Goal: Information Seeking & Learning: Learn about a topic

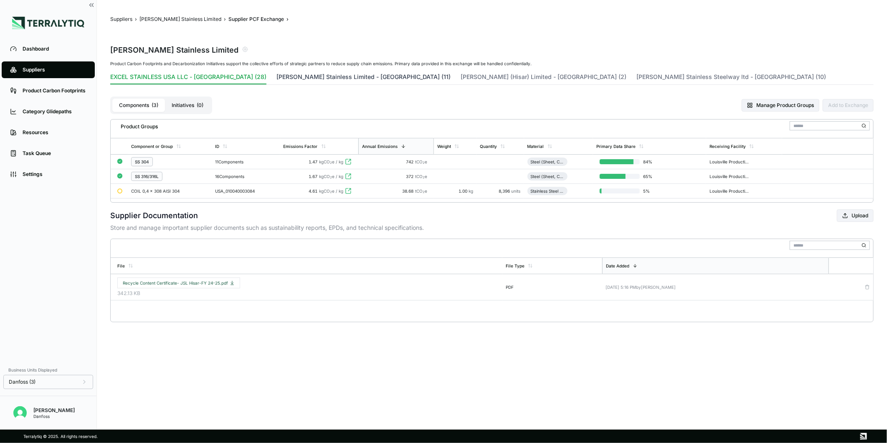
click at [298, 77] on button "[PERSON_NAME] Stainless Limited - [GEOGRAPHIC_DATA] (11)" at bounding box center [363, 79] width 174 height 12
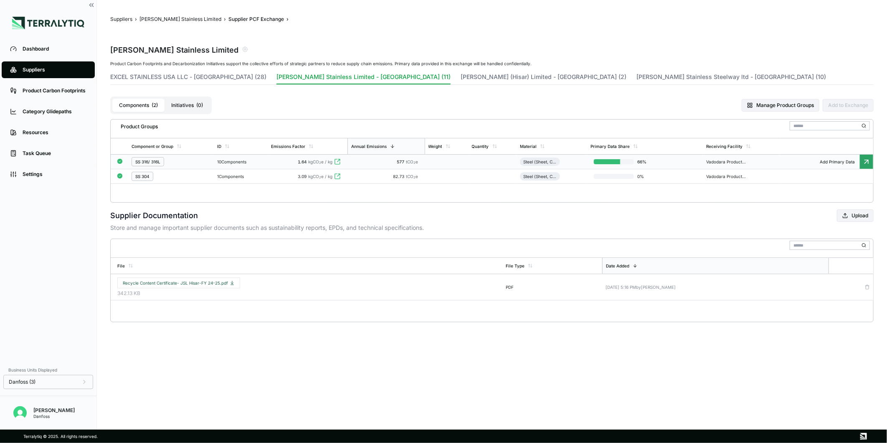
click at [289, 161] on div "1.64 kgCO 2 e / kg" at bounding box center [307, 161] width 73 height 5
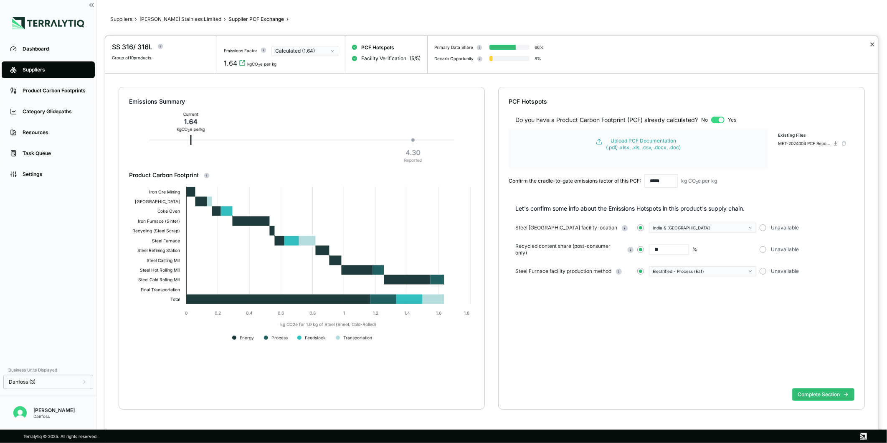
click at [870, 43] on button "✕" at bounding box center [872, 44] width 5 height 10
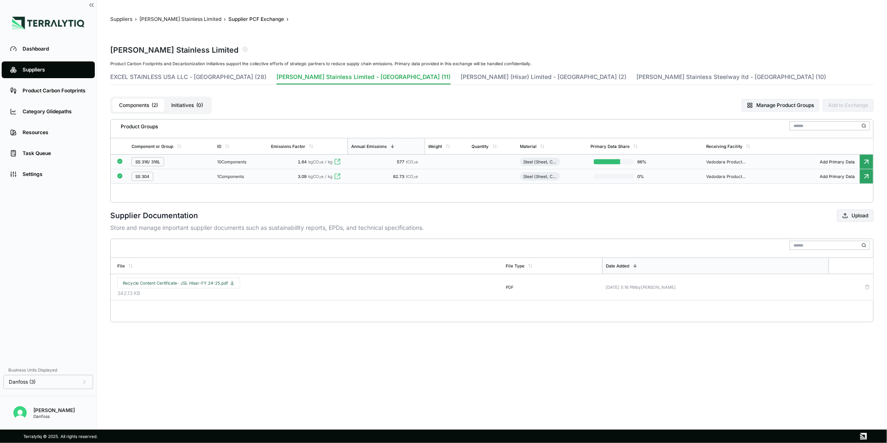
click at [249, 177] on div "1 Components" at bounding box center [240, 176] width 47 height 5
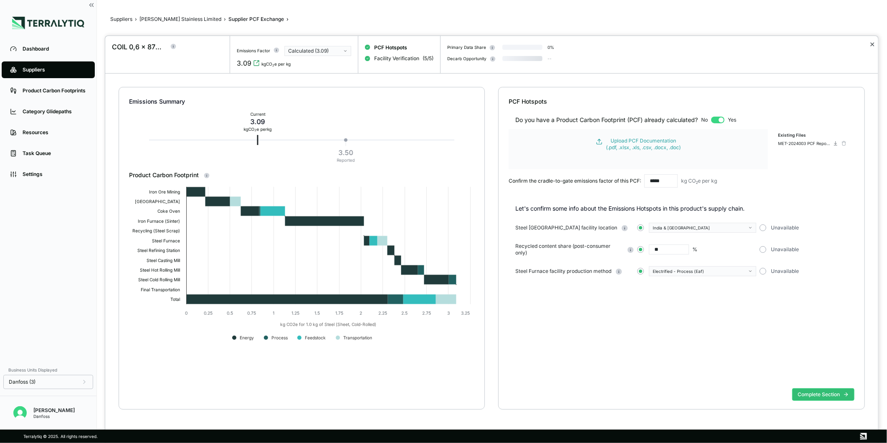
click at [871, 42] on button "✕" at bounding box center [872, 44] width 5 height 10
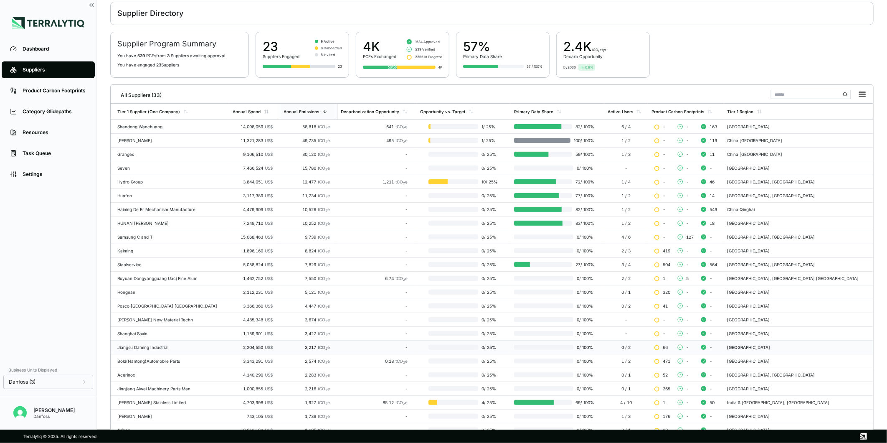
scroll to position [75, 0]
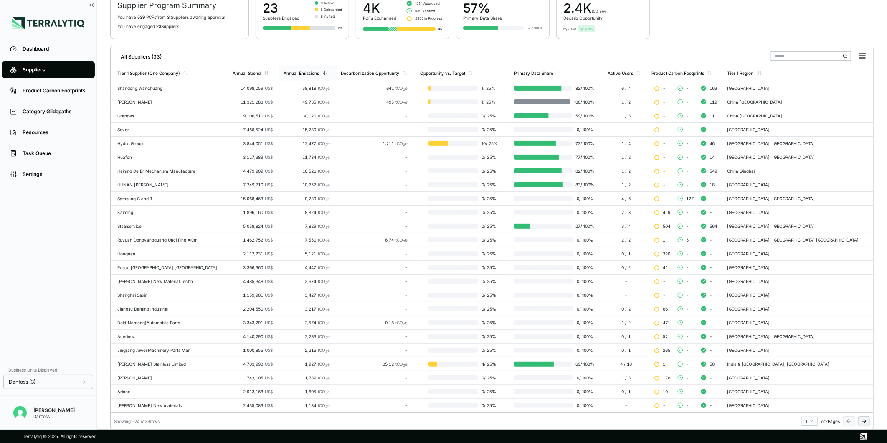
click at [863, 423] on icon at bounding box center [864, 421] width 7 height 7
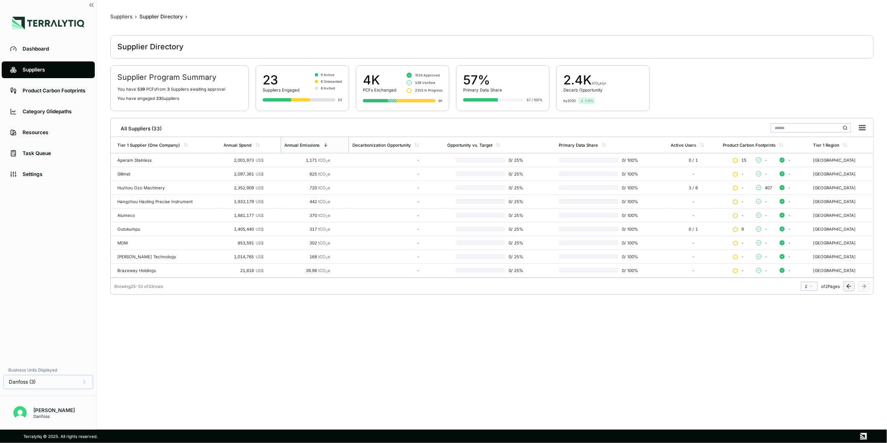
click at [849, 285] on icon at bounding box center [849, 286] width 7 height 7
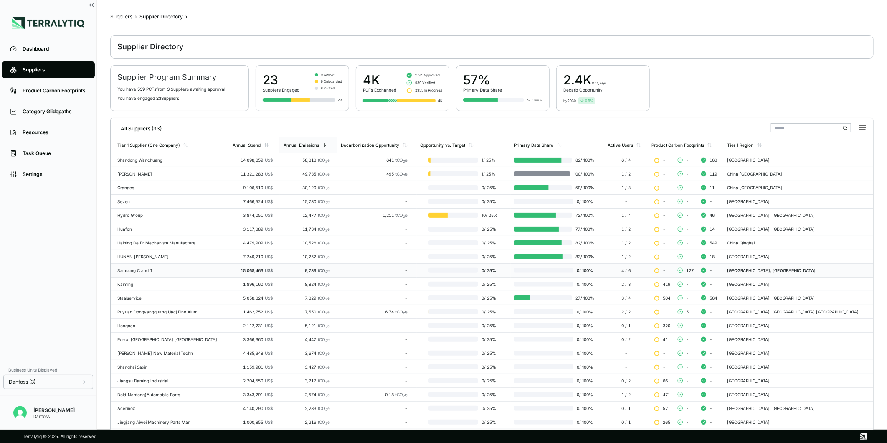
click at [175, 268] on div "Samsung C and T" at bounding box center [171, 270] width 109 height 5
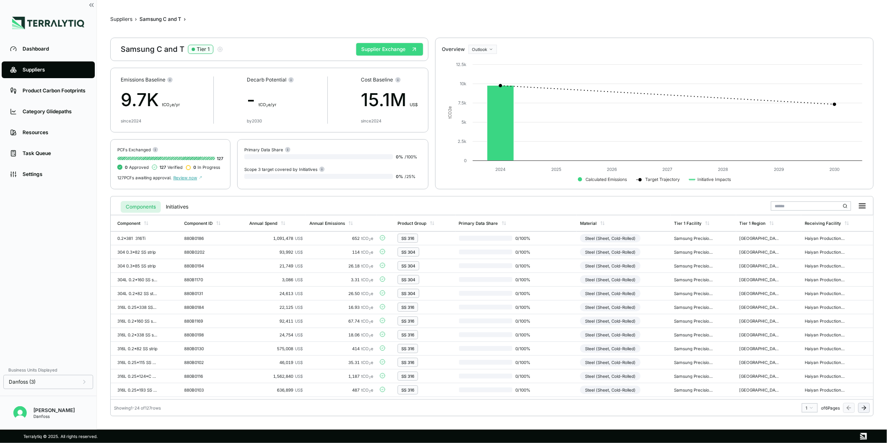
click at [398, 51] on button "Supplier Exchange" at bounding box center [389, 49] width 67 height 13
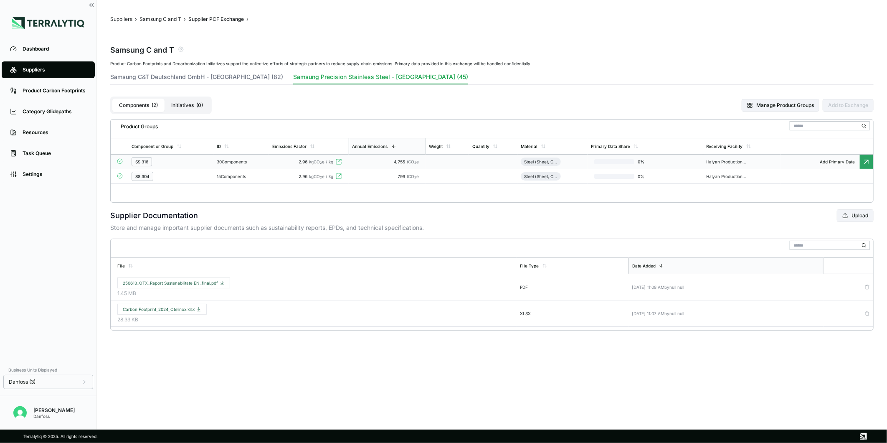
click at [258, 164] on td "30 Components" at bounding box center [240, 162] width 55 height 15
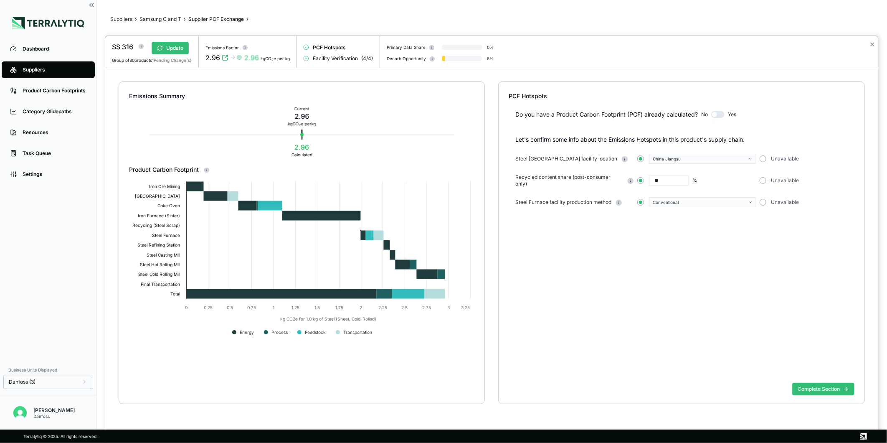
click at [868, 43] on div "✕" at bounding box center [872, 52] width 12 height 32
click at [870, 44] on button "✕" at bounding box center [872, 44] width 5 height 10
